Goal: Transaction & Acquisition: Purchase product/service

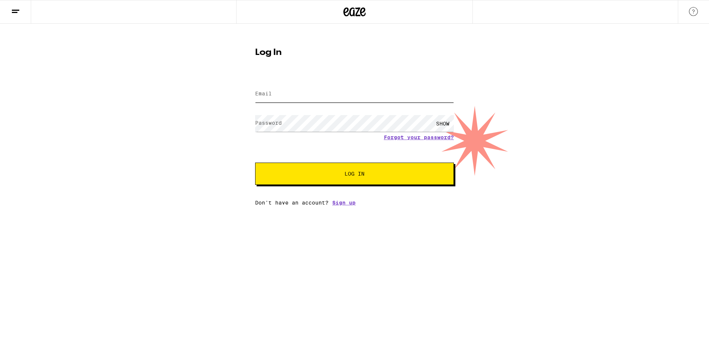
type input "[EMAIL_ADDRESS][DOMAIN_NAME]"
click at [358, 171] on span "Log In" at bounding box center [354, 173] width 20 height 5
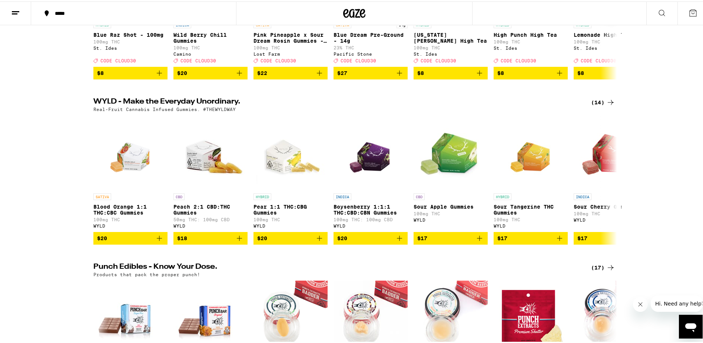
scroll to position [185, 0]
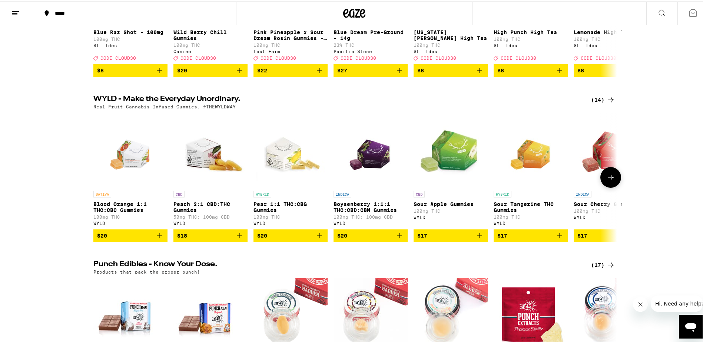
click at [364, 238] on span "$20" at bounding box center [370, 233] width 67 height 9
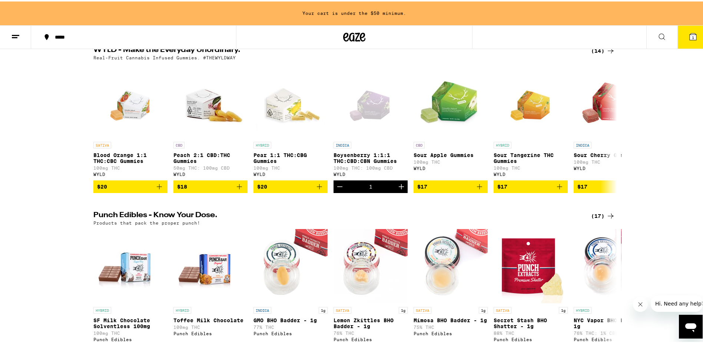
scroll to position [209, 0]
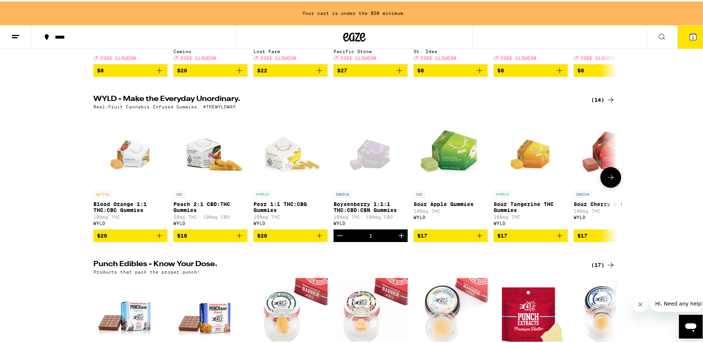
click at [259, 218] on p "100mg THC" at bounding box center [291, 215] width 74 height 5
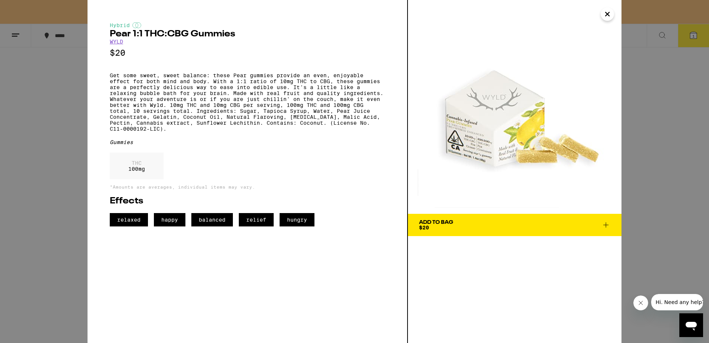
click at [135, 226] on span "relaxed" at bounding box center [129, 219] width 38 height 13
click at [606, 16] on icon "Close" at bounding box center [607, 14] width 9 height 11
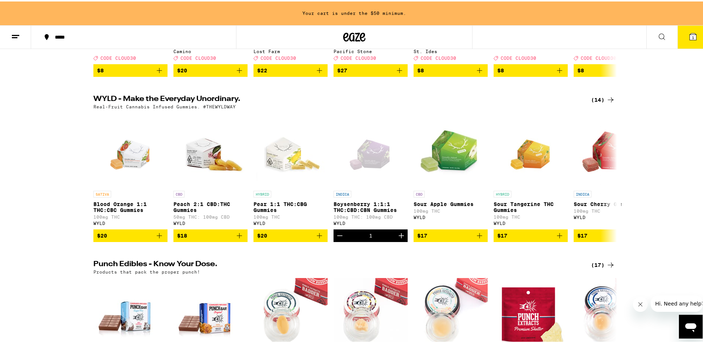
click at [608, 101] on icon at bounding box center [611, 98] width 6 height 5
click at [606, 103] on icon at bounding box center [610, 98] width 9 height 9
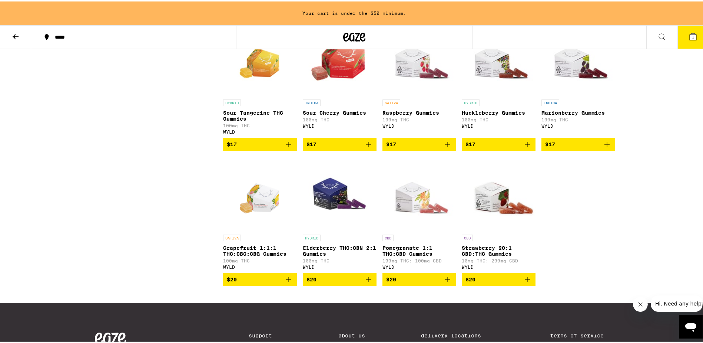
scroll to position [259, 0]
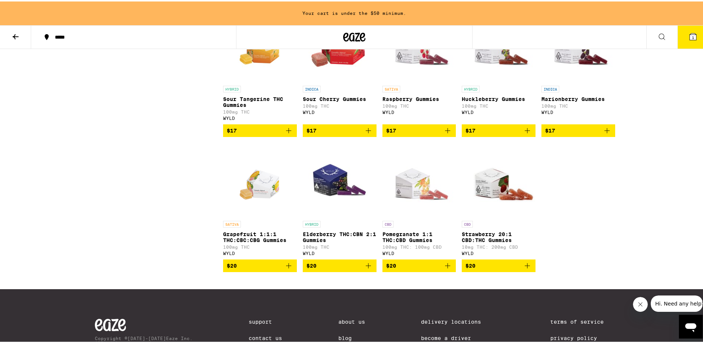
click at [366, 268] on icon "Add to bag" at bounding box center [368, 263] width 9 height 9
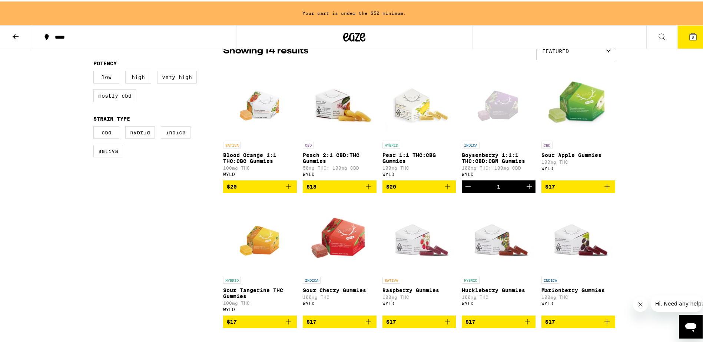
scroll to position [37, 0]
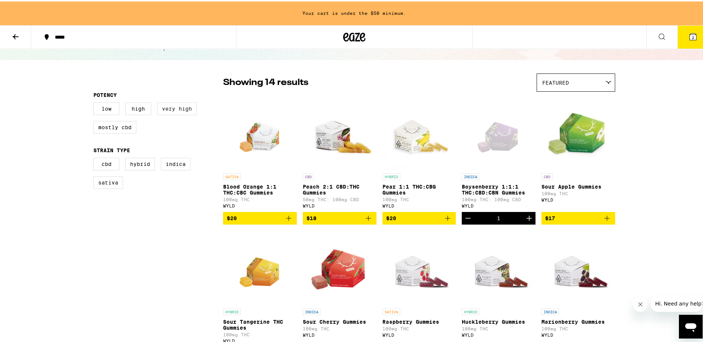
click at [172, 109] on label "Very High" at bounding box center [177, 107] width 40 height 13
click at [95, 102] on input "Very High" at bounding box center [95, 102] width 0 height 0
checkbox input "true"
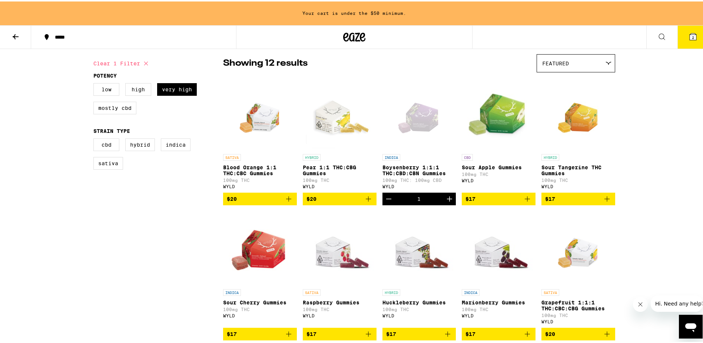
scroll to position [37, 0]
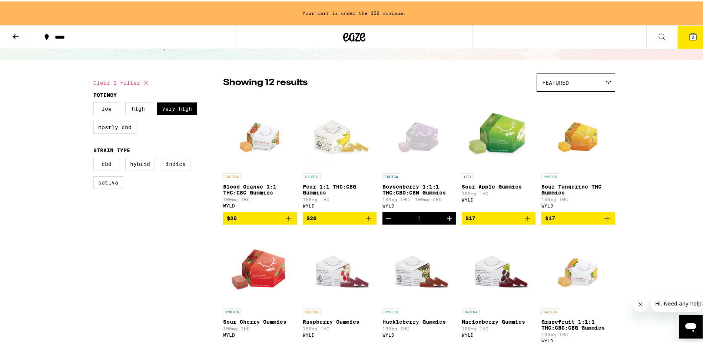
click at [176, 168] on label "Indica" at bounding box center [176, 162] width 30 height 13
click at [95, 158] on input "Indica" at bounding box center [95, 157] width 0 height 0
checkbox input "true"
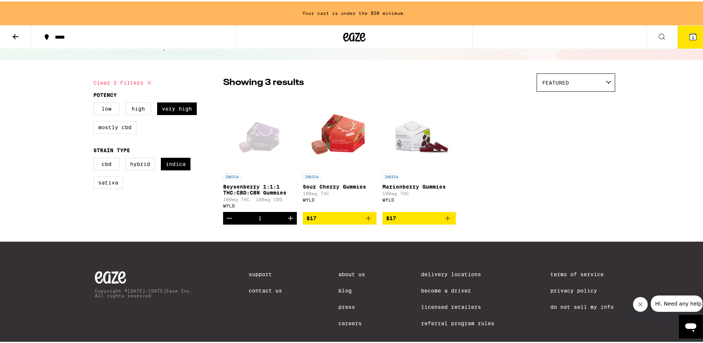
click at [390, 186] on p "Marionberry Gummies" at bounding box center [420, 185] width 74 height 6
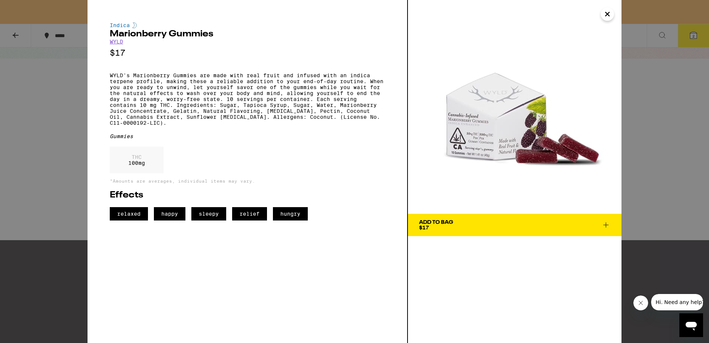
click at [607, 16] on icon "Close" at bounding box center [607, 14] width 9 height 11
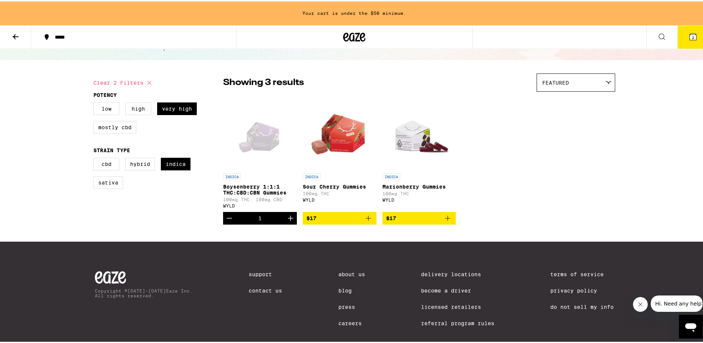
click at [444, 220] on icon "Add to bag" at bounding box center [447, 216] width 9 height 9
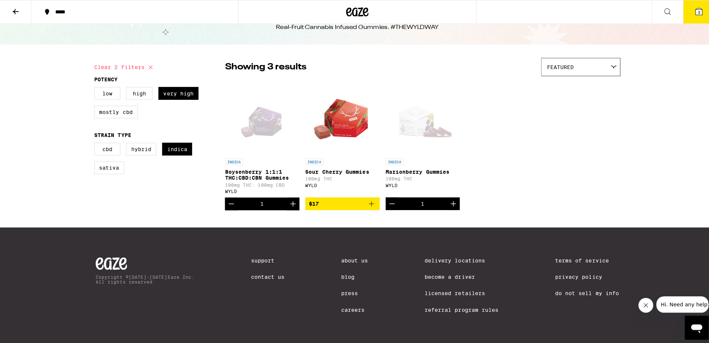
scroll to position [13, 0]
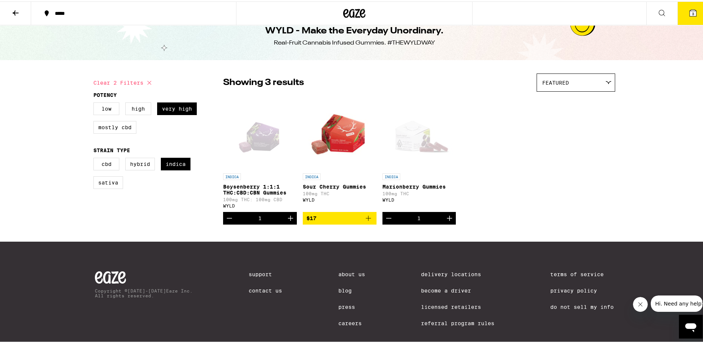
click at [689, 13] on icon at bounding box center [693, 11] width 9 height 9
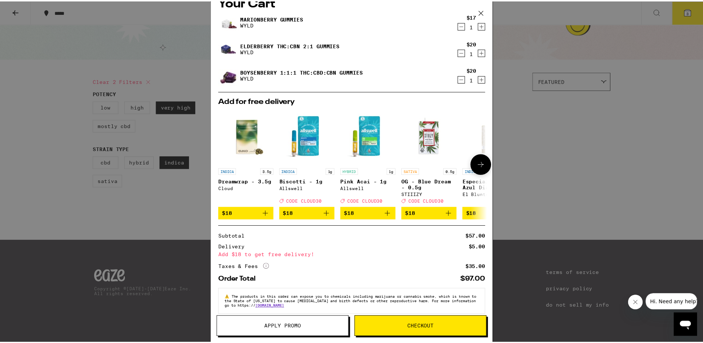
scroll to position [26, 0]
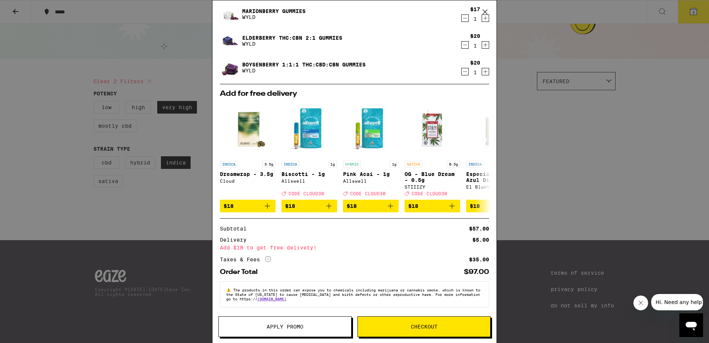
click at [527, 195] on div "Your Cart Marionberry Gummies WYLD $17 1 Elderberry THC:CBN 2:1 Gummies WYLD $2…" at bounding box center [354, 171] width 709 height 343
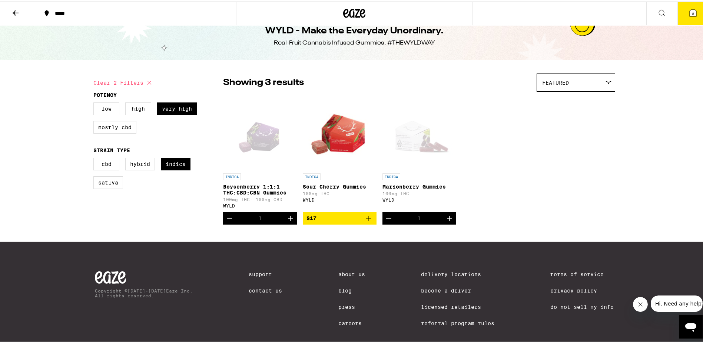
click at [332, 183] on p "Sour Cherry Gummies" at bounding box center [340, 185] width 74 height 6
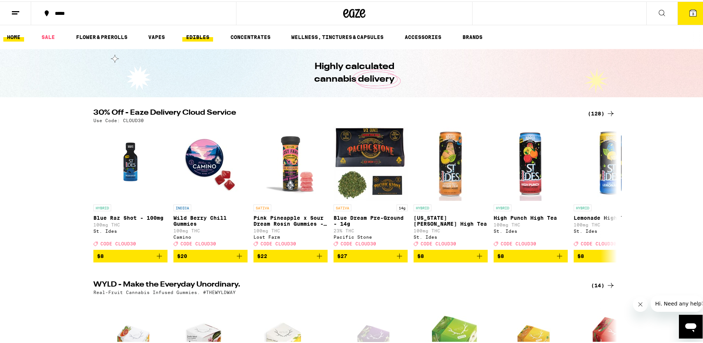
click at [197, 36] on link "EDIBLES" at bounding box center [197, 35] width 31 height 9
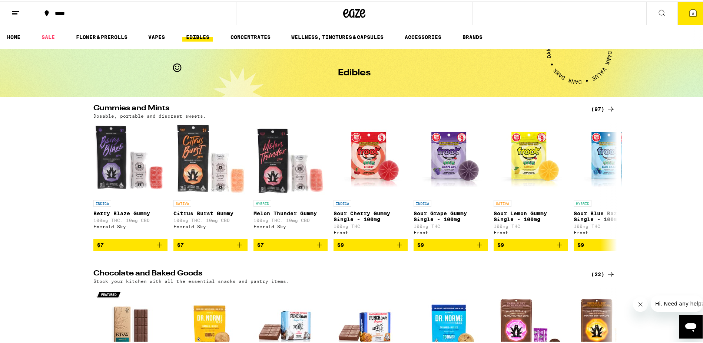
click at [689, 16] on button "3" at bounding box center [693, 11] width 31 height 23
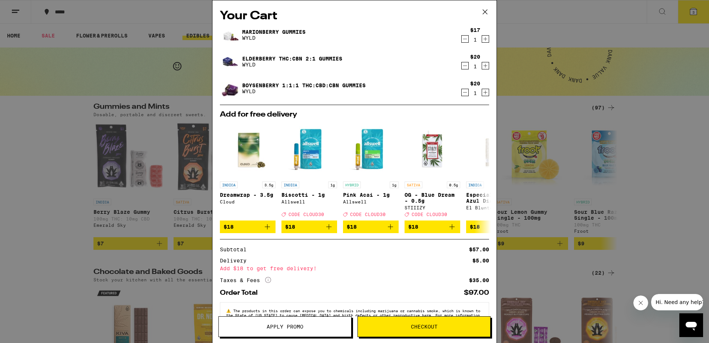
click at [461, 38] on icon "Decrement" at bounding box center [464, 38] width 7 height 9
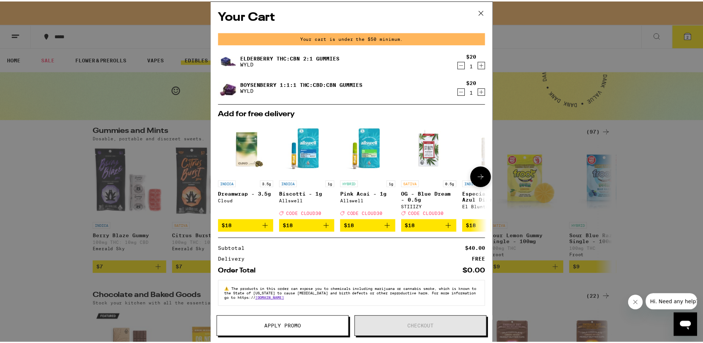
scroll to position [5, 0]
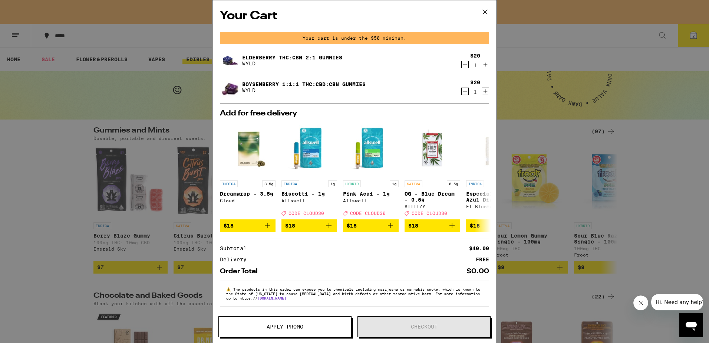
click at [404, 251] on div "Subtotal $40.00 Delivery FREE" at bounding box center [354, 253] width 269 height 16
click at [294, 327] on span "Apply Promo" at bounding box center [285, 326] width 37 height 5
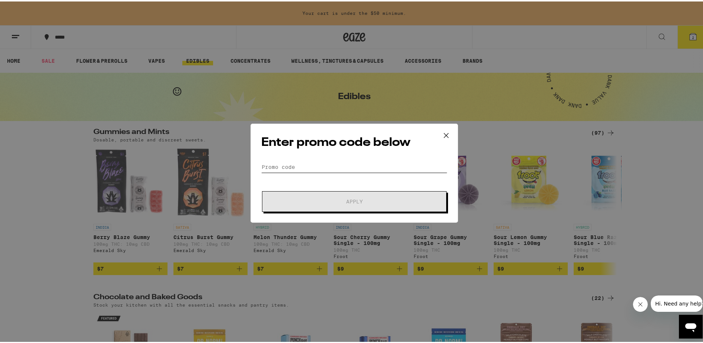
click at [398, 164] on input "Promo Code" at bounding box center [354, 165] width 186 height 11
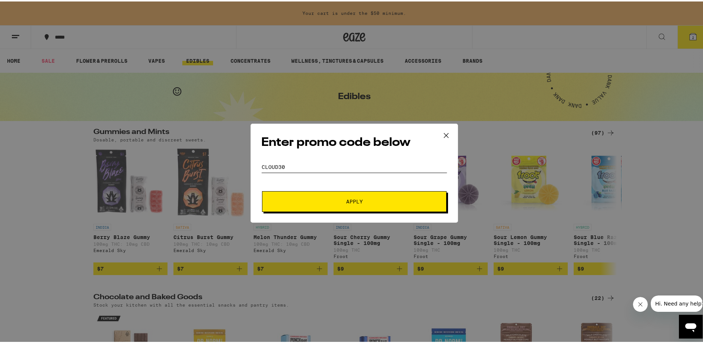
type input "cloud30"
click at [351, 197] on span "Apply" at bounding box center [354, 199] width 17 height 5
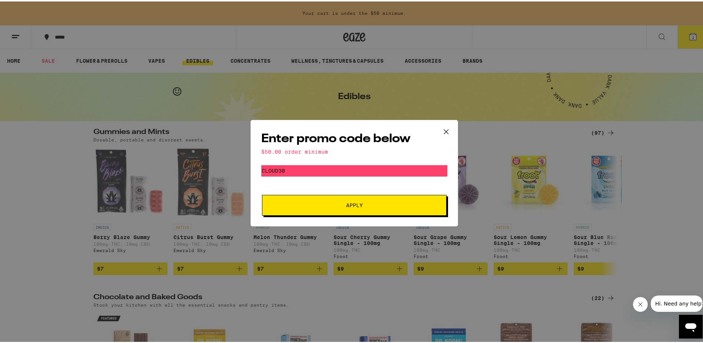
click at [346, 202] on span "Apply" at bounding box center [354, 203] width 17 height 5
click at [441, 128] on icon at bounding box center [446, 130] width 11 height 11
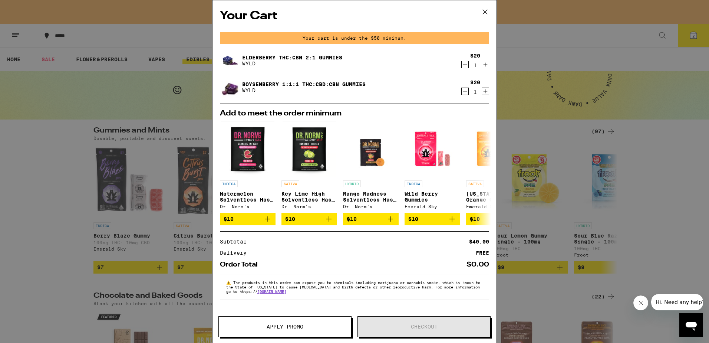
click at [468, 65] on icon "Decrement" at bounding box center [464, 64] width 7 height 9
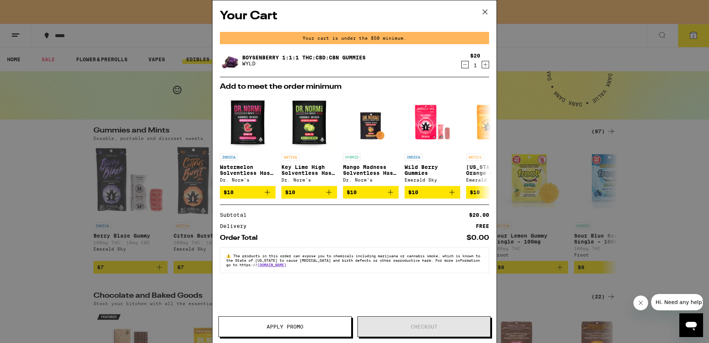
click at [484, 66] on icon "Increment" at bounding box center [485, 64] width 7 height 9
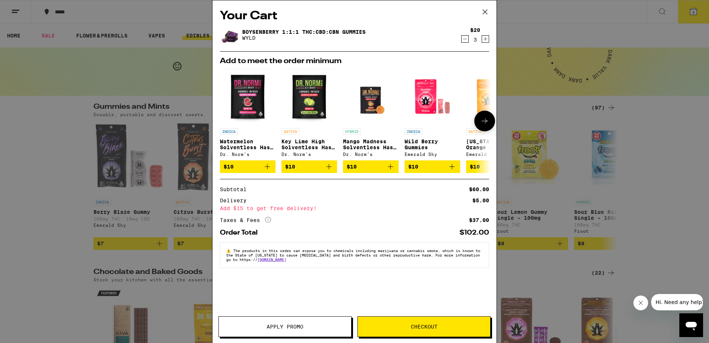
click at [413, 169] on span "$10" at bounding box center [413, 166] width 10 height 6
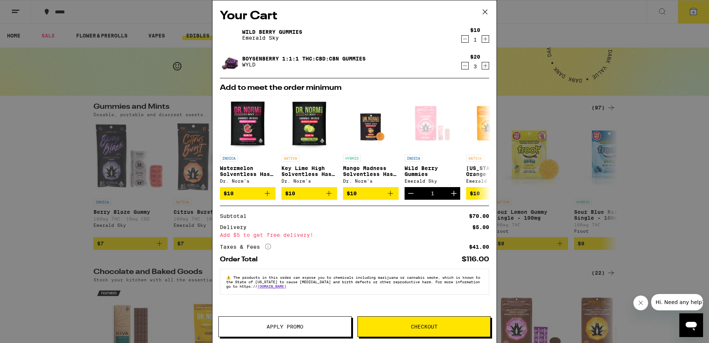
click at [416, 322] on button "Checkout" at bounding box center [423, 326] width 133 height 21
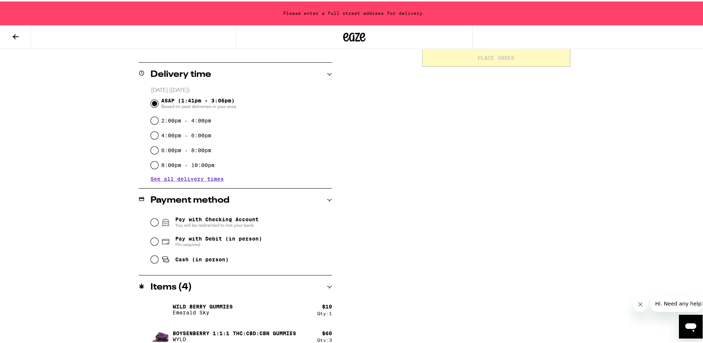
scroll to position [178, 0]
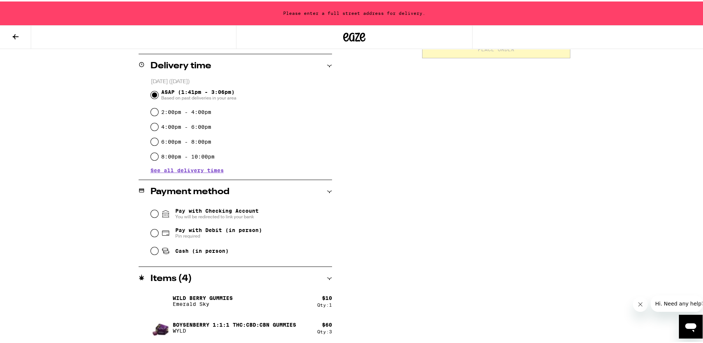
click at [216, 321] on p "Boysenberry 1:1:1 THC:CBD:CBN Gummies" at bounding box center [234, 323] width 123 height 6
click at [323, 276] on div "Items ( 4 )" at bounding box center [235, 276] width 193 height 9
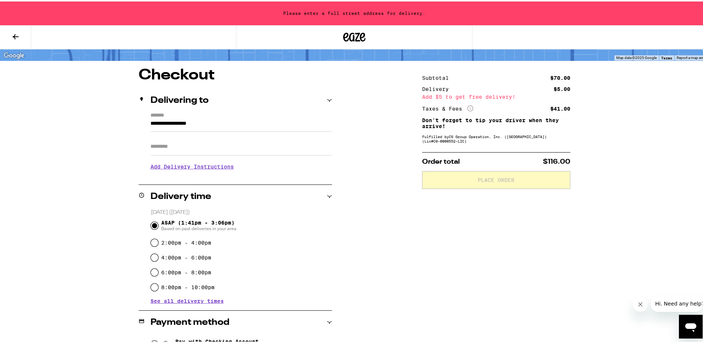
scroll to position [0, 0]
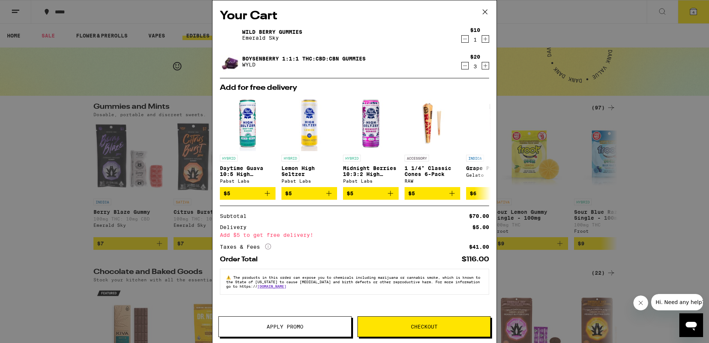
click at [464, 66] on icon "Decrement" at bounding box center [464, 65] width 7 height 9
click at [403, 328] on span "Checkout" at bounding box center [424, 326] width 132 height 5
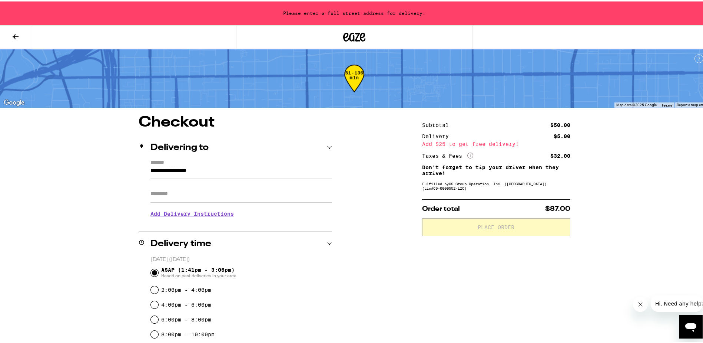
click at [444, 191] on div "Subtotal $50.00 Delivery $5.00 Add $25 to get free delivery! Taxes & Fees More …" at bounding box center [496, 316] width 148 height 407
